Goal: Information Seeking & Learning: Learn about a topic

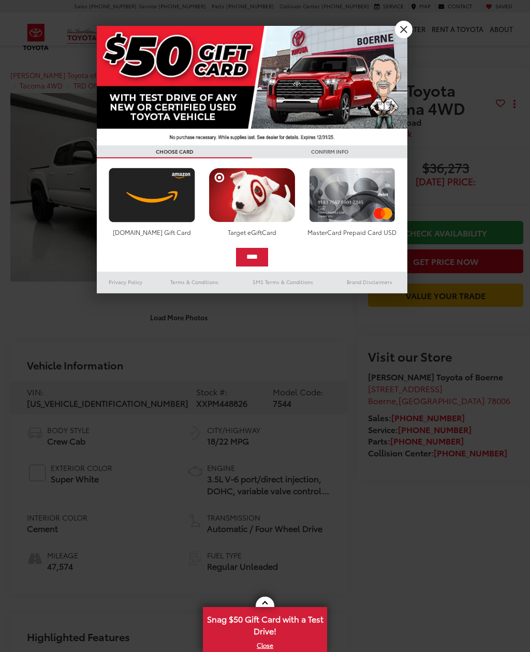
click at [404, 27] on link "X" at bounding box center [404, 30] width 18 height 18
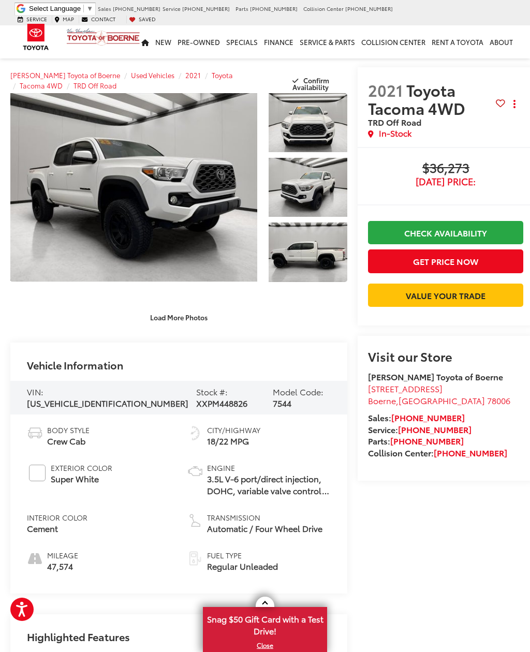
click at [148, 189] on link "Expand Photo 0" at bounding box center [133, 187] width 247 height 189
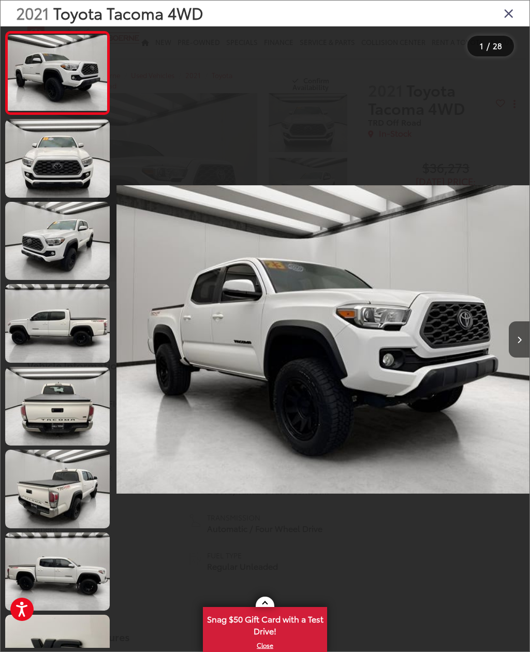
click at [59, 323] on link at bounding box center [57, 323] width 104 height 79
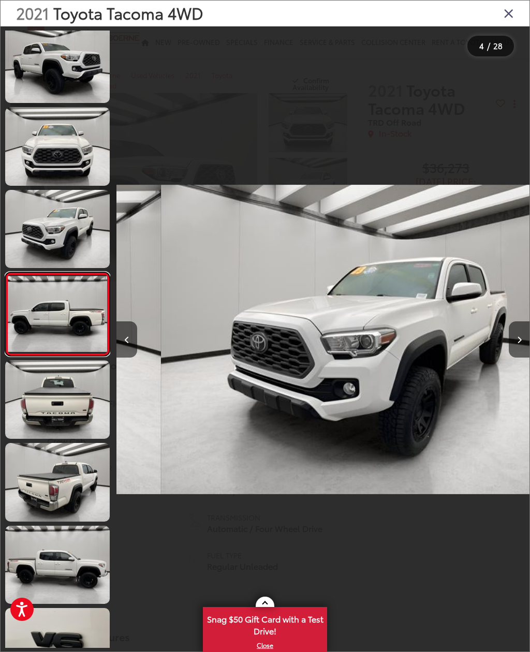
scroll to position [0, 1238]
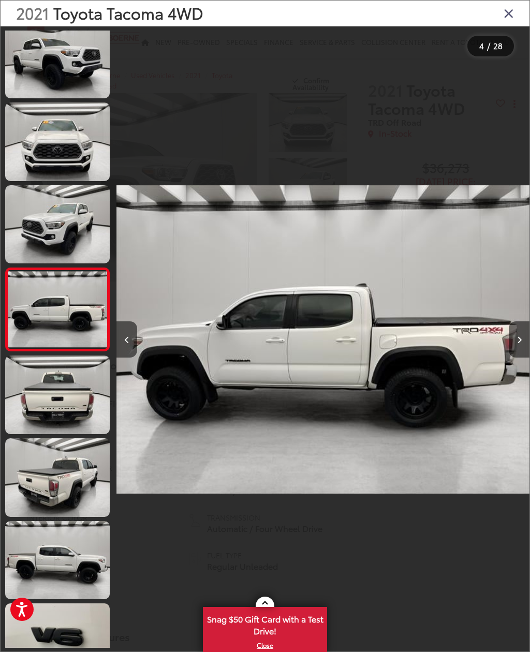
click at [328, 343] on img "2021 Toyota Tacoma 4WD TRD Off Road 3" at bounding box center [322, 339] width 413 height 587
click at [311, 331] on img "2021 Toyota Tacoma 4WD TRD Off Road 3" at bounding box center [322, 339] width 413 height 587
click at [302, 357] on img "2021 Toyota Tacoma 4WD TRD Off Road 3" at bounding box center [322, 339] width 413 height 587
click at [289, 350] on img "2021 Toyota Tacoma 4WD TRD Off Road 3" at bounding box center [322, 339] width 413 height 587
click at [515, 333] on button "Next image" at bounding box center [519, 339] width 21 height 36
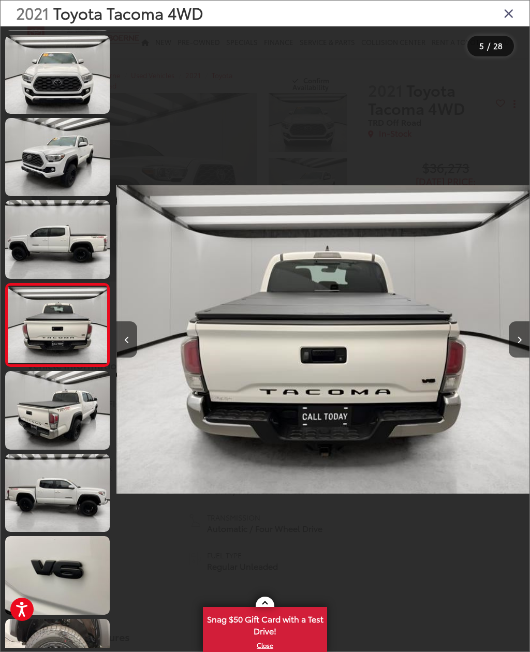
scroll to position [94, 0]
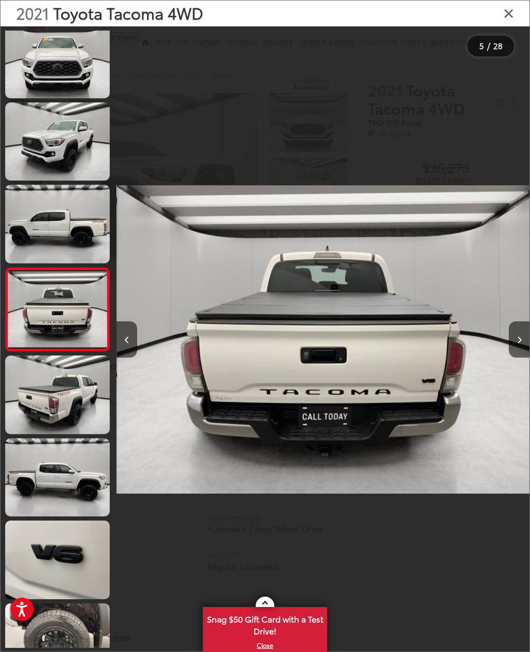
click at [513, 332] on button "Next image" at bounding box center [519, 339] width 21 height 36
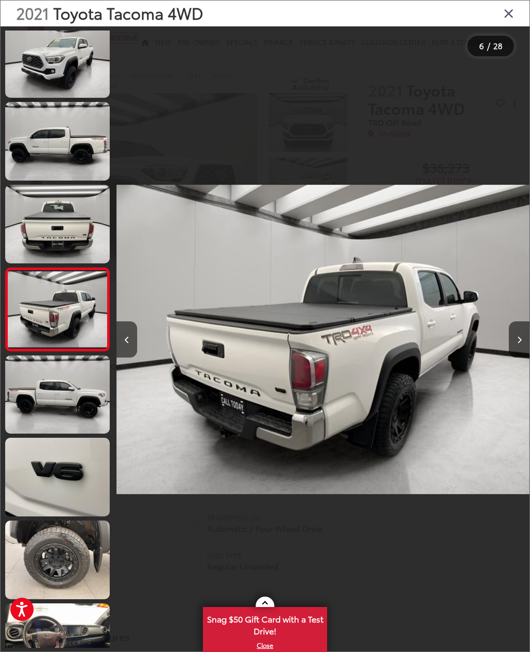
scroll to position [177, 0]
click at [516, 334] on button "Next image" at bounding box center [519, 339] width 21 height 36
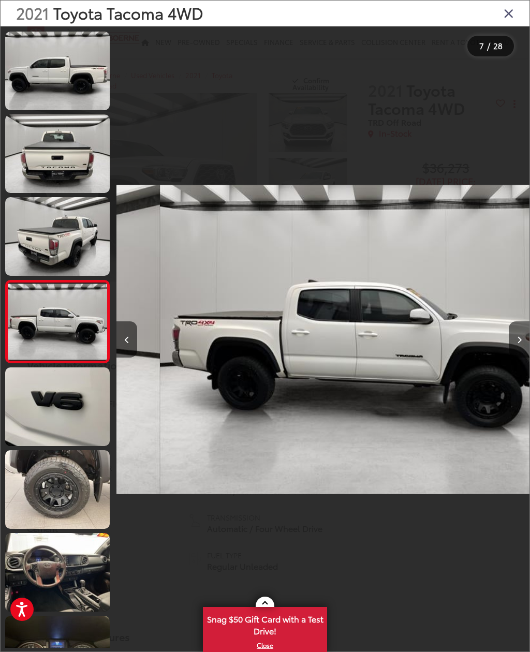
scroll to position [260, 0]
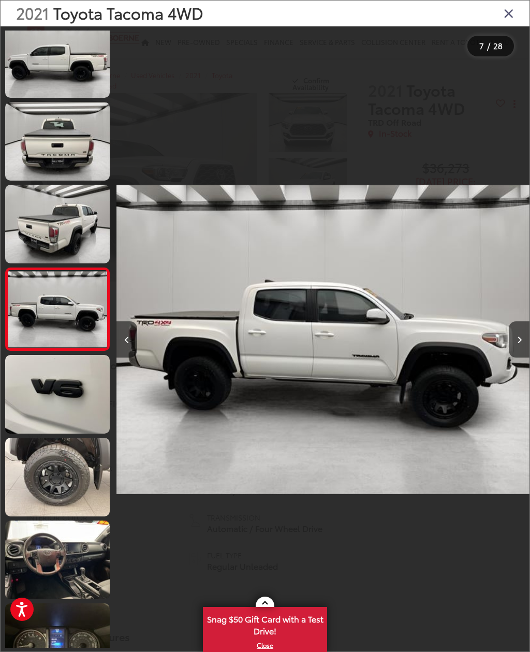
click at [518, 344] on button "Next image" at bounding box center [519, 339] width 21 height 36
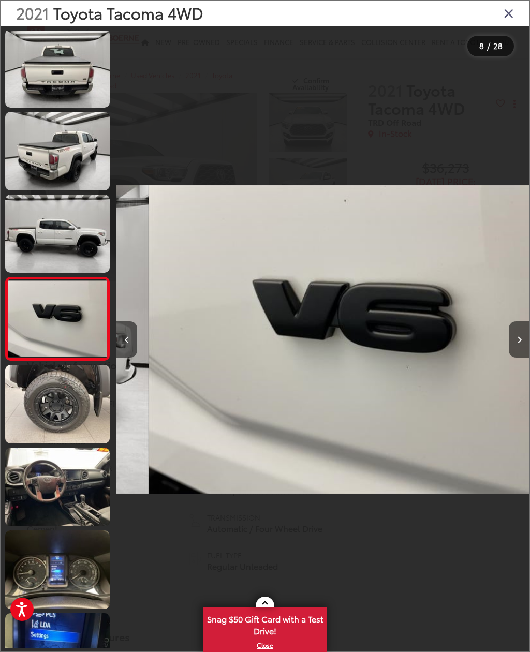
scroll to position [342, 0]
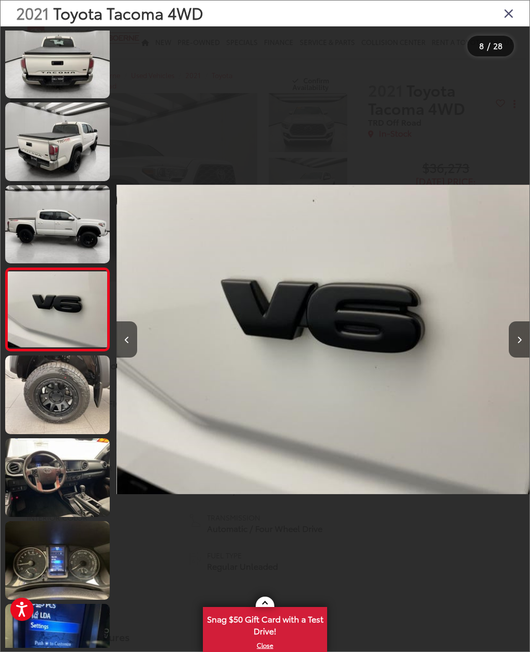
click at [512, 337] on button "Next image" at bounding box center [519, 339] width 21 height 36
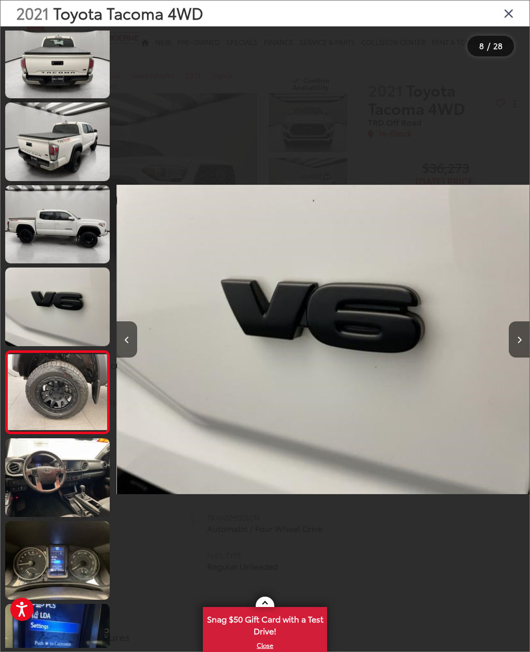
scroll to position [0, 0]
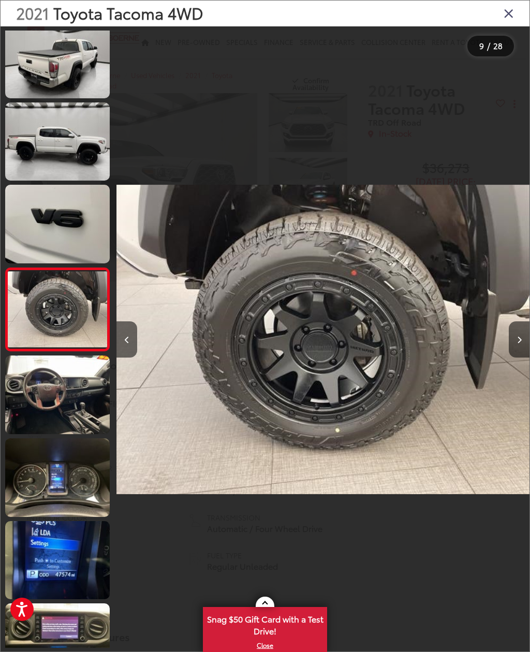
click at [321, 338] on img "2021 Toyota Tacoma 4WD TRD Off Road 8" at bounding box center [322, 339] width 413 height 587
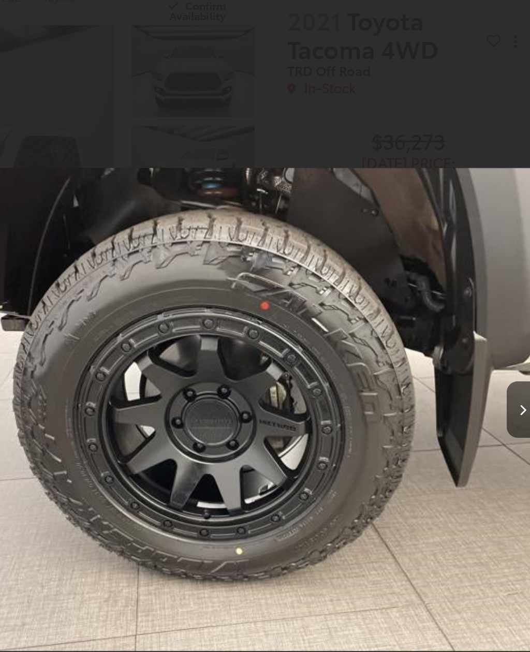
click at [509, 321] on button "Next image" at bounding box center [519, 339] width 21 height 36
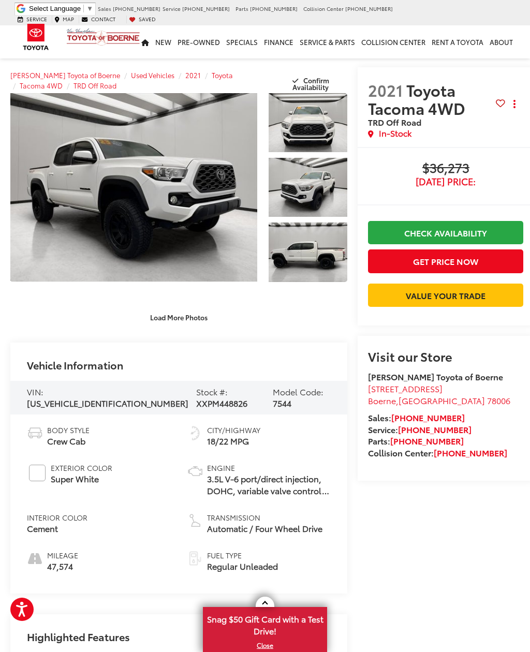
click at [116, 184] on link "Expand Photo 0" at bounding box center [133, 187] width 247 height 189
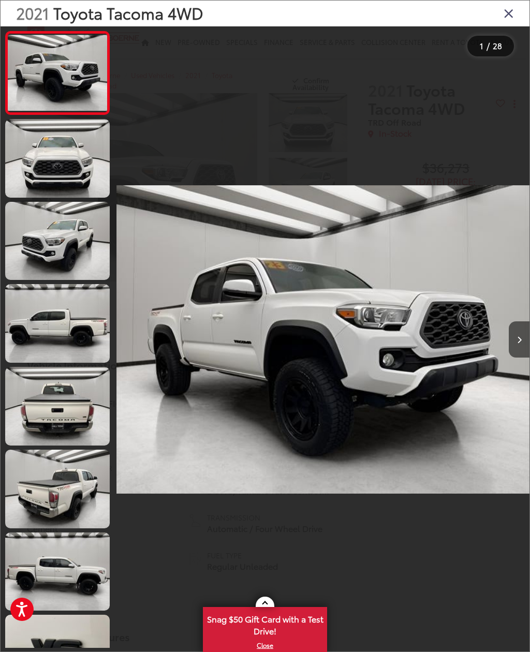
click at [508, 11] on icon "Close gallery" at bounding box center [508, 12] width 10 height 13
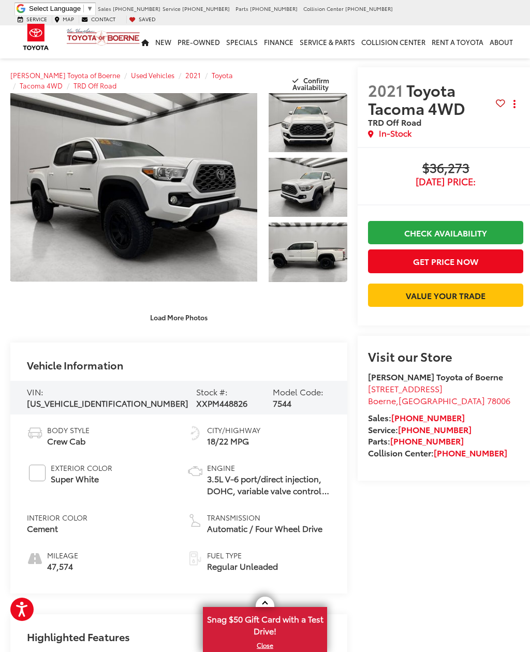
click at [113, 167] on link "Expand Photo 0" at bounding box center [133, 187] width 247 height 189
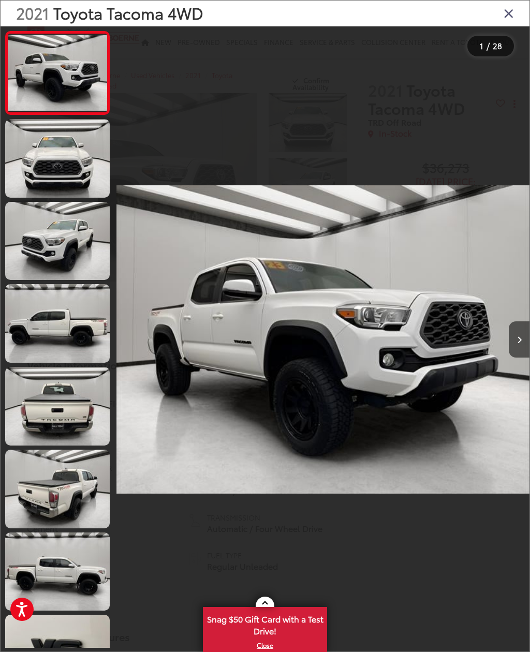
click at [54, 486] on link at bounding box center [57, 489] width 104 height 79
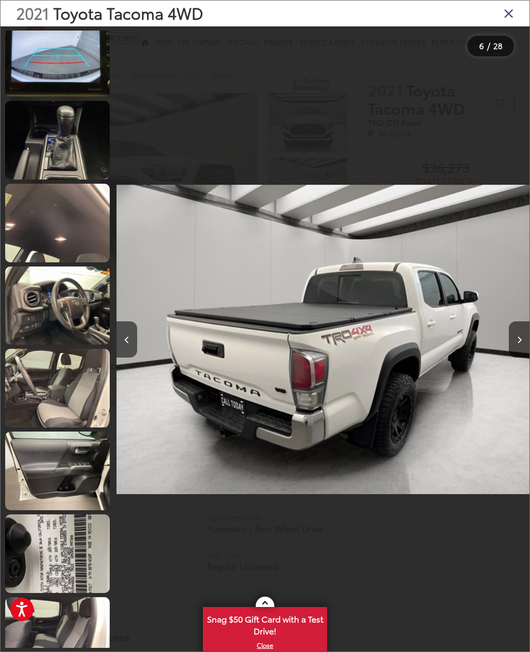
scroll to position [1093, 0]
click at [54, 547] on link at bounding box center [57, 553] width 104 height 79
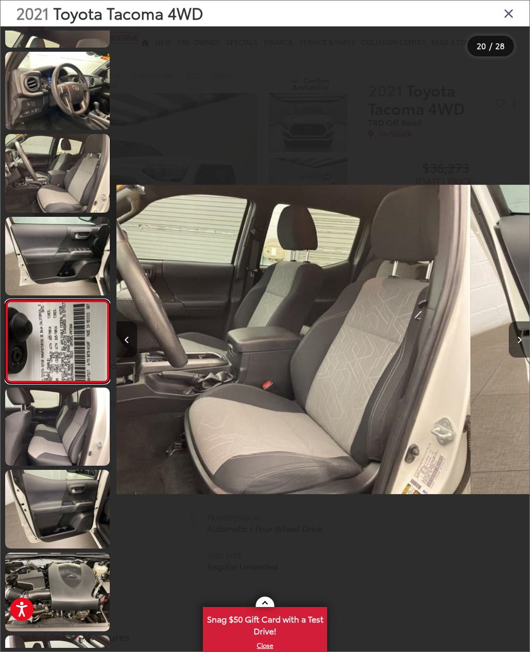
scroll to position [0, 7840]
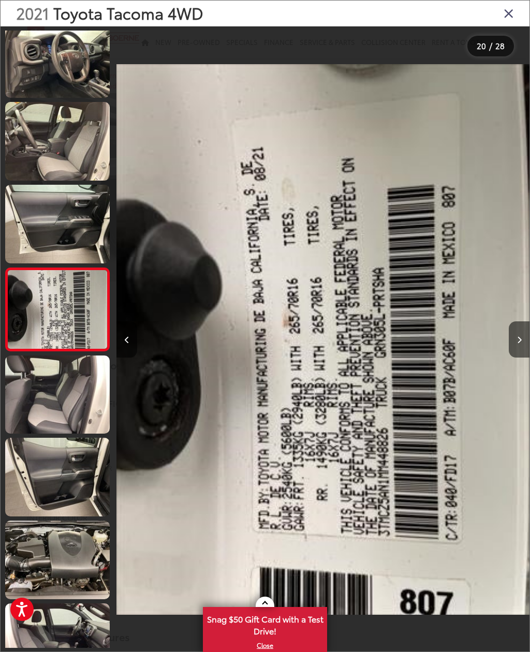
click at [318, 353] on img "2021 Toyota Tacoma 4WD TRD Off Road 19" at bounding box center [322, 339] width 413 height 587
